Goal: Find specific fact: Find specific fact

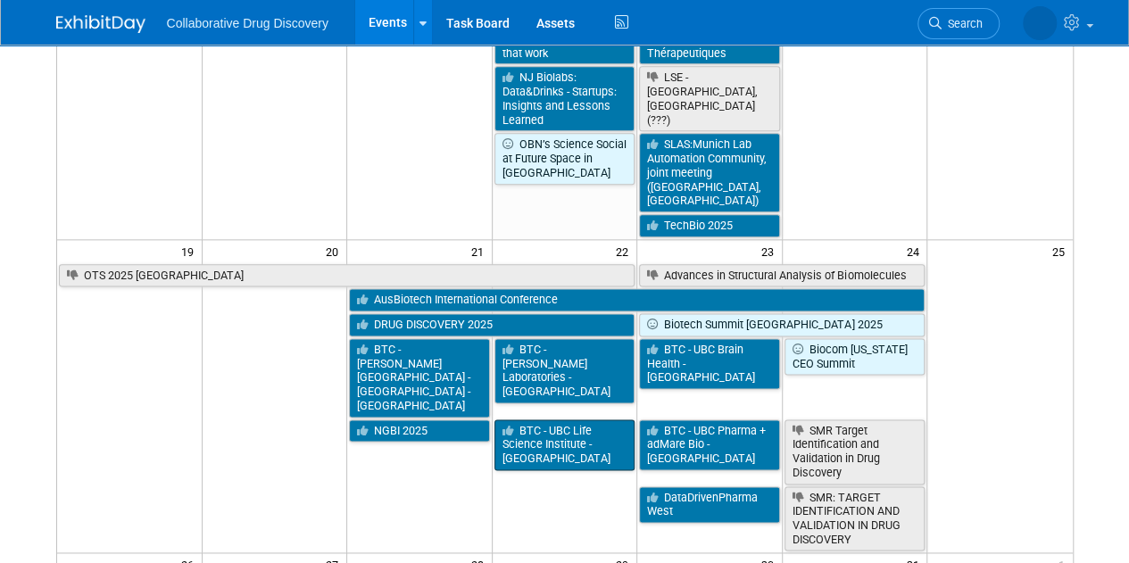
scroll to position [996, 0]
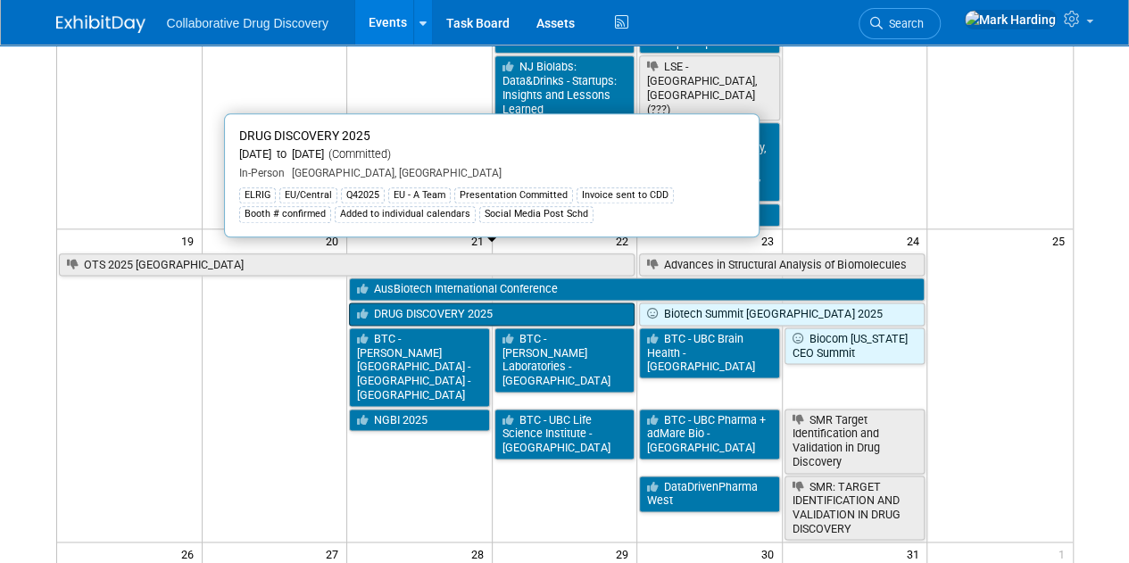
click at [398, 303] on link "DRUG DISCOVERY 2025" at bounding box center [492, 314] width 286 height 23
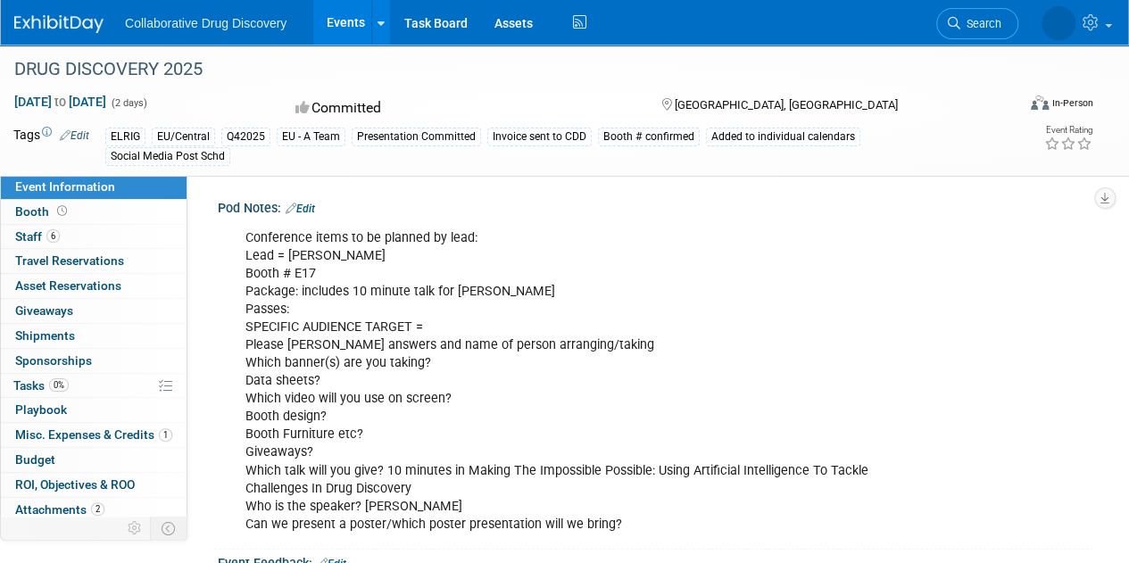
click at [425, 285] on div "Conference items to be planned by lead: Lead = Ben Booth # E17 Package: include…" at bounding box center [577, 382] width 688 height 322
drag, startPoint x: 329, startPoint y: 276, endPoint x: 295, endPoint y: 282, distance: 34.5
click at [295, 282] on div "Conference items to be planned by lead: Lead = Ben Booth # E17 Package: include…" at bounding box center [577, 382] width 688 height 322
copy div "E17"
